Goal: Share content: Share content

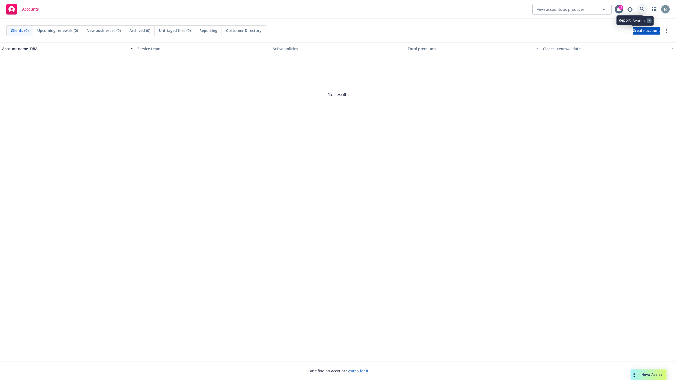
click at [643, 8] on icon at bounding box center [642, 9] width 4 height 4
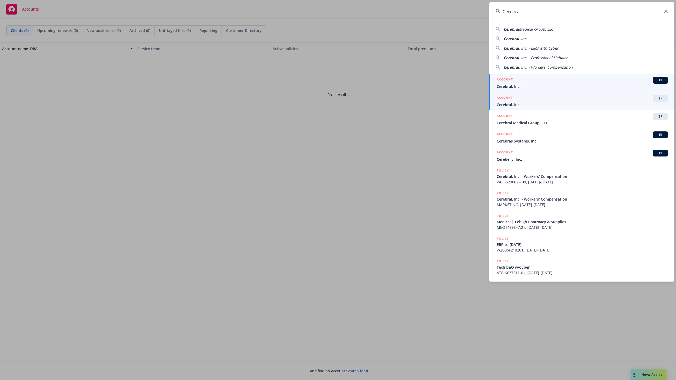
type input "Cerebral"
click at [602, 100] on div "ACCOUNT TR" at bounding box center [582, 98] width 171 height 7
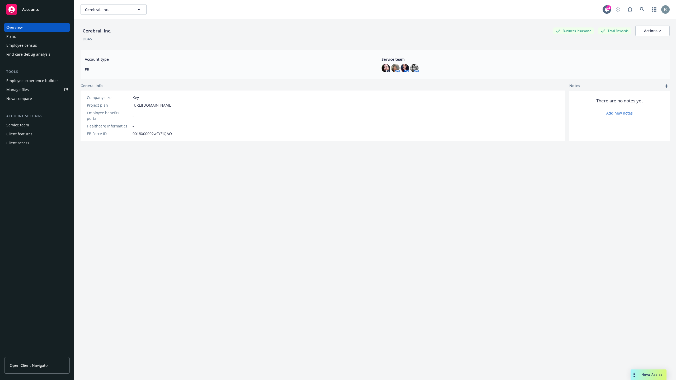
click at [41, 80] on div "Employee experience builder" at bounding box center [32, 81] width 52 height 8
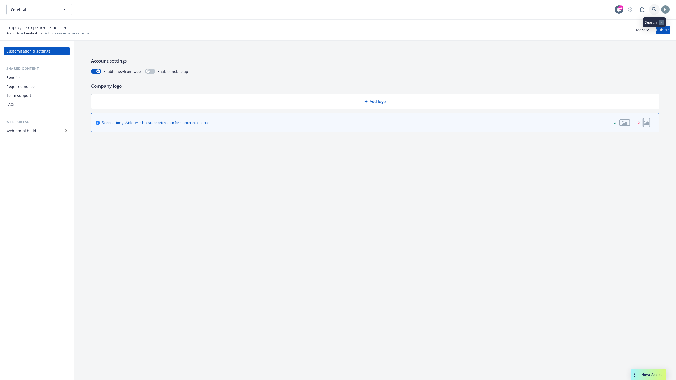
click at [658, 14] on link at bounding box center [654, 9] width 11 height 11
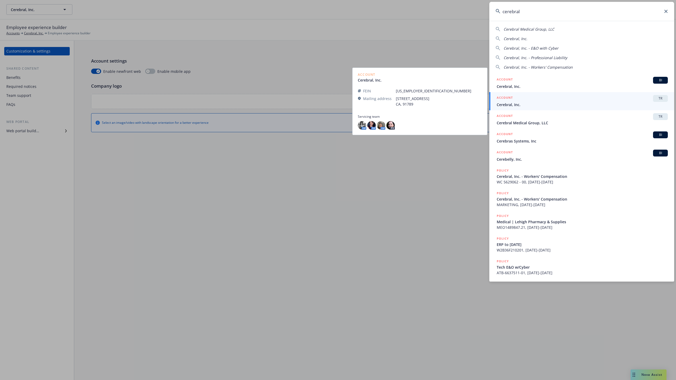
type input "cerebral"
click at [569, 100] on div "ACCOUNT TR" at bounding box center [582, 98] width 171 height 7
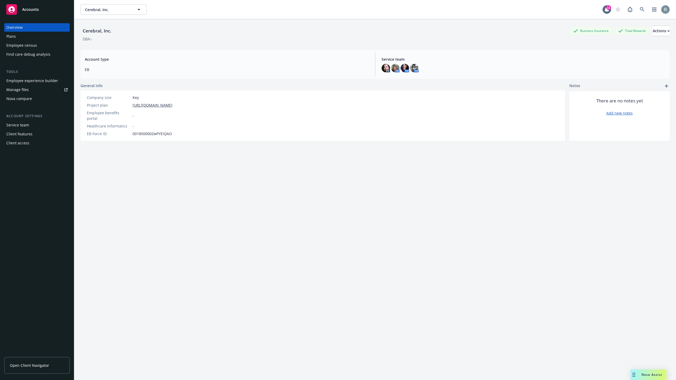
click at [49, 83] on div "Employee experience builder" at bounding box center [32, 81] width 52 height 8
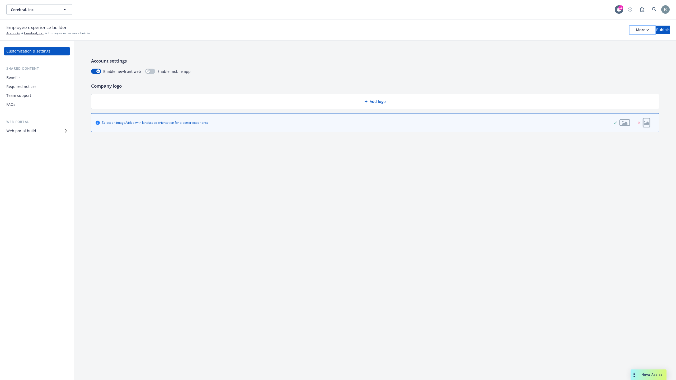
click at [636, 32] on div "More" at bounding box center [642, 30] width 13 height 8
click at [595, 56] on link "Copy portal link" at bounding box center [599, 52] width 78 height 11
